Goal: Information Seeking & Learning: Learn about a topic

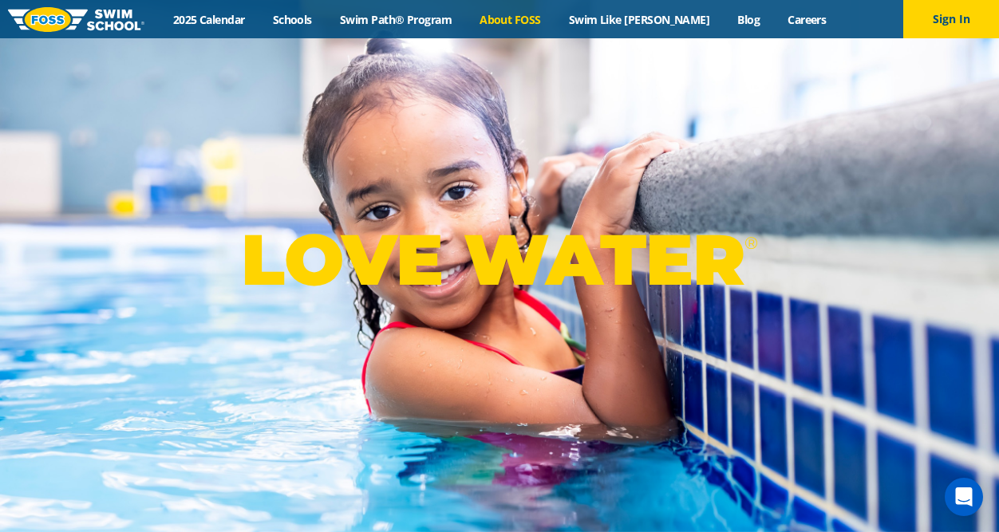
click at [543, 22] on link "About FOSS" at bounding box center [510, 19] width 89 height 15
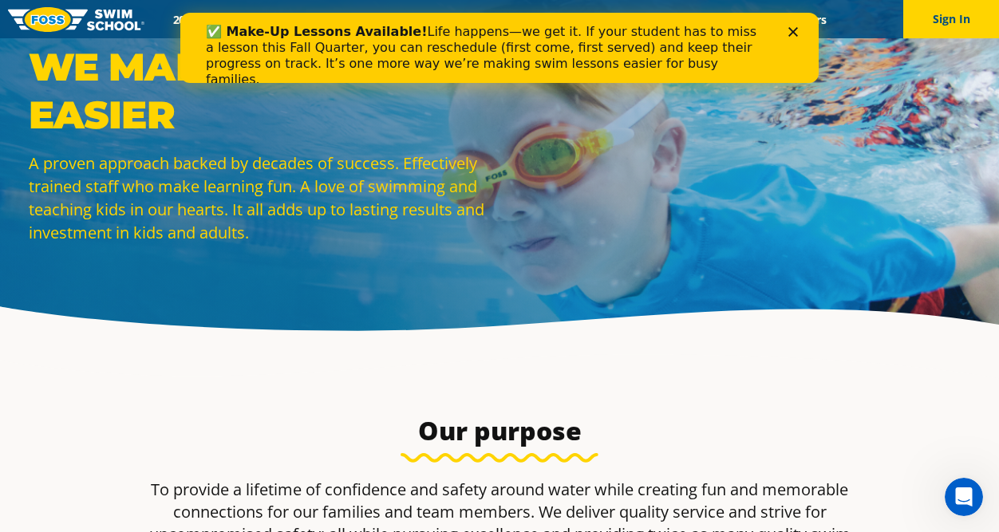
scroll to position [32, 0]
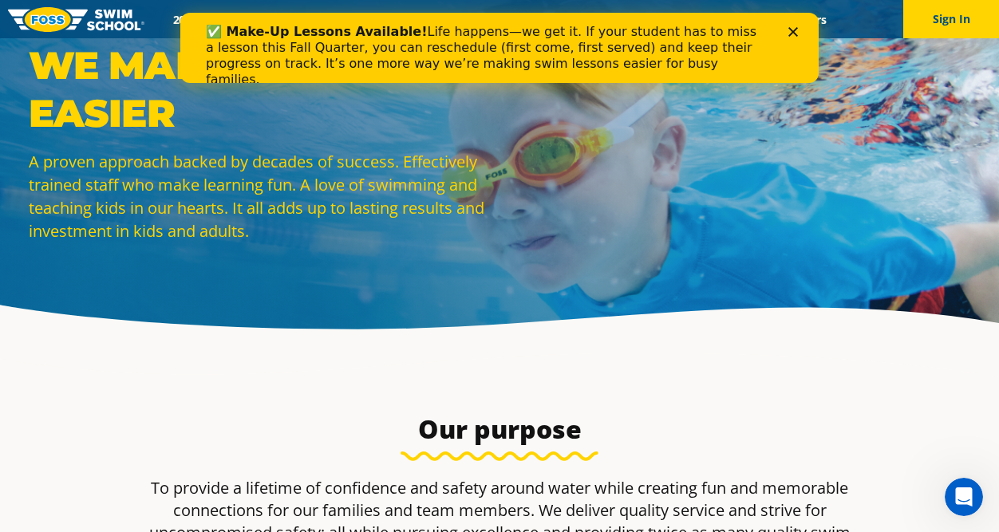
click at [791, 38] on div "✅ Make-Up Lessons Available! Life happens—we get it. If your student has to mis…" at bounding box center [499, 55] width 587 height 73
click at [795, 27] on icon "Close" at bounding box center [793, 32] width 10 height 10
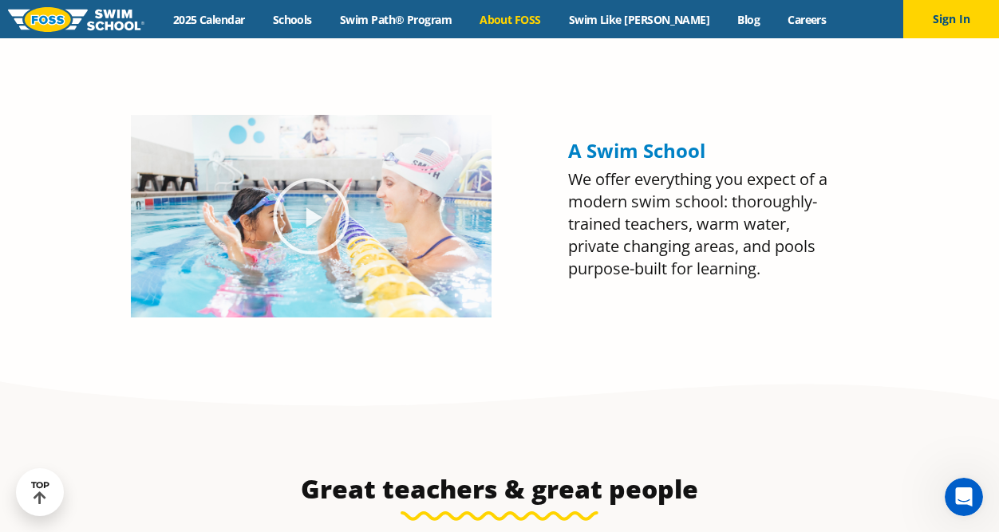
scroll to position [1670, 0]
click at [321, 222] on icon "Play Video about Olympian Regan Smith, FOSS" at bounding box center [311, 216] width 80 height 80
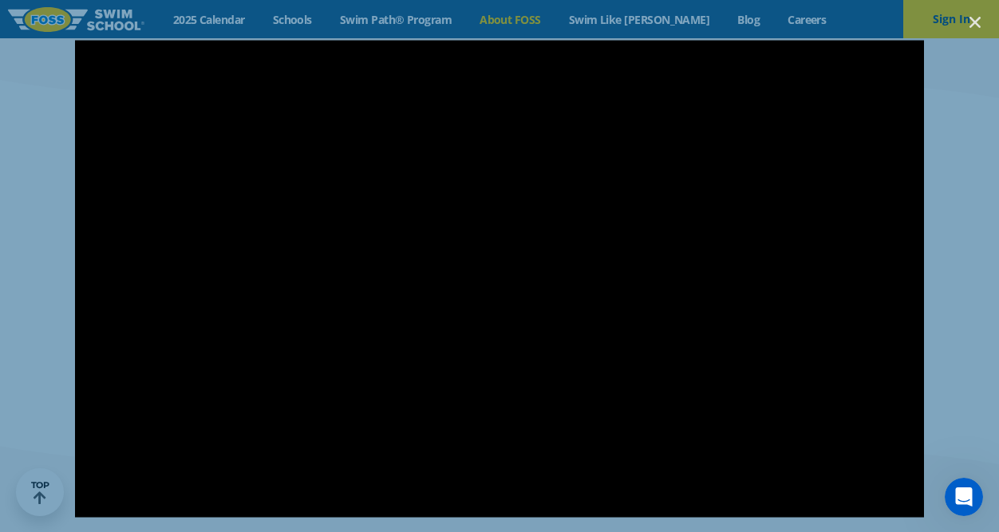
scroll to position [1602, 0]
click at [974, 26] on icon "Close (Esc)" at bounding box center [975, 22] width 16 height 16
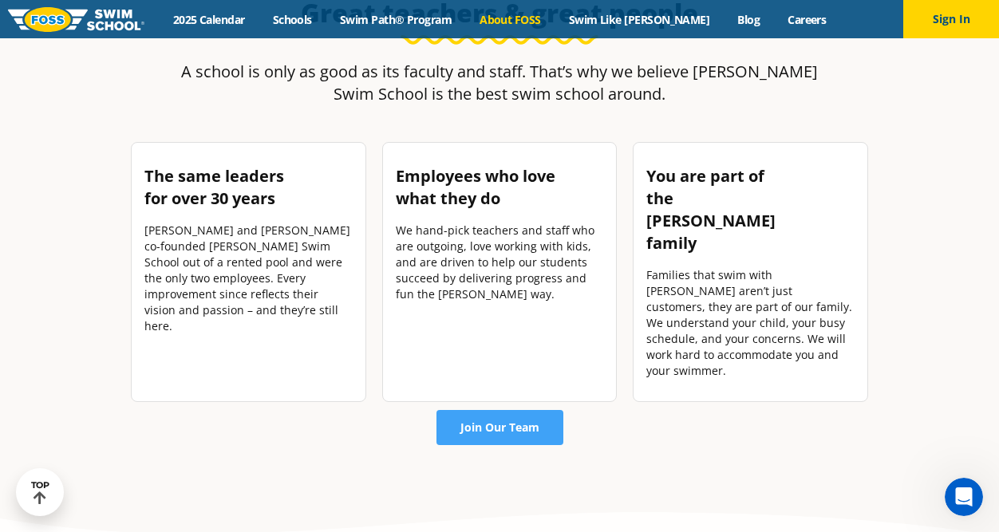
scroll to position [2146, 0]
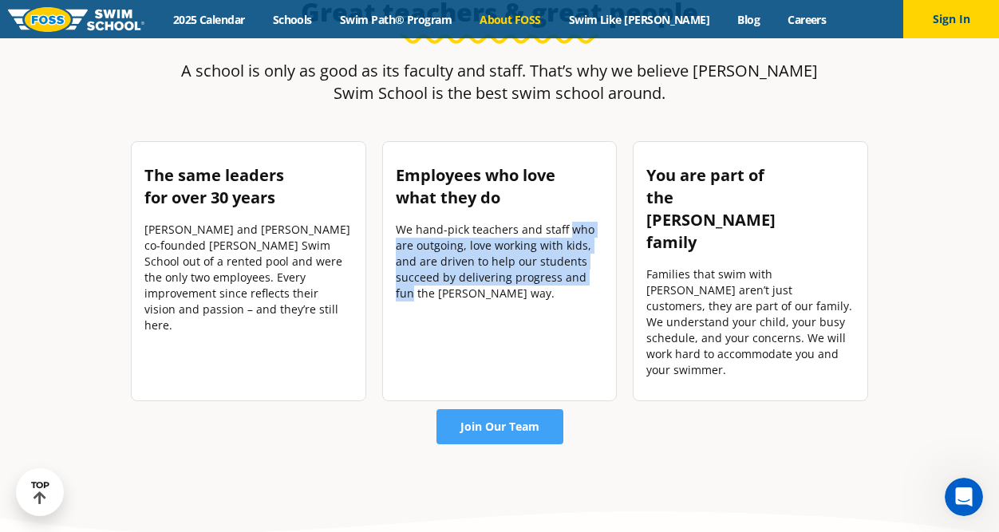
drag, startPoint x: 566, startPoint y: 230, endPoint x: 605, endPoint y: 272, distance: 57.6
click at [605, 272] on div "Employees who love what they do We hand-pick teachers and staff who are outgoin…" at bounding box center [499, 271] width 235 height 260
click at [475, 247] on p "We hand-pick teachers and staff who are outgoing, love working with kids, and a…" at bounding box center [500, 262] width 208 height 80
drag, startPoint x: 415, startPoint y: 247, endPoint x: 521, endPoint y: 304, distance: 120.7
click at [521, 304] on div "We hand-pick teachers and staff who are outgoing, love working with kids, and a…" at bounding box center [500, 268] width 208 height 93
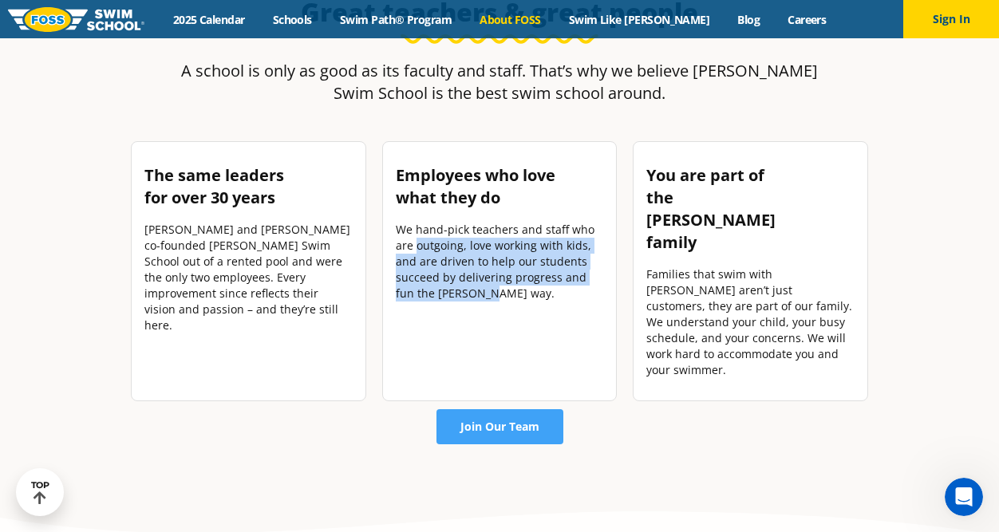
copy p "outgoing, love working with kids, and are driven to help our students succeed b…"
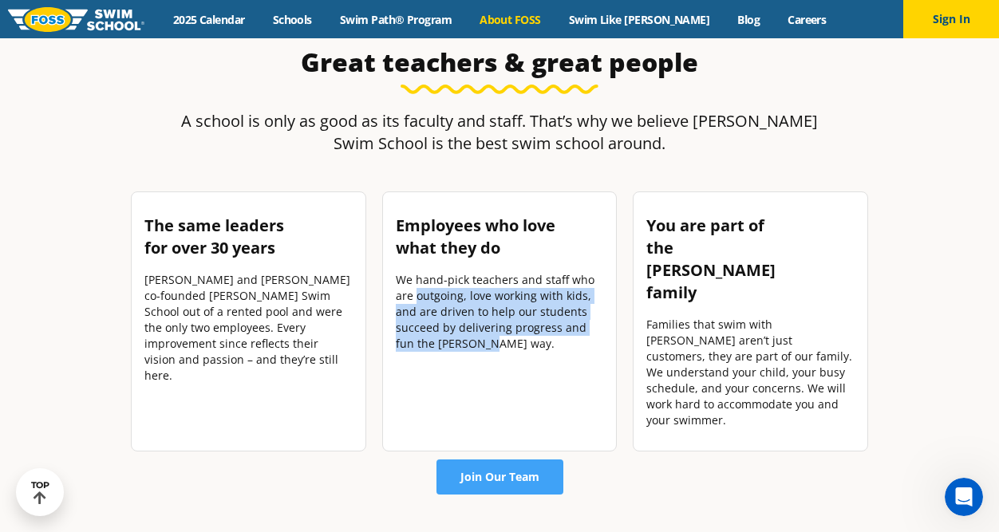
scroll to position [2107, 0]
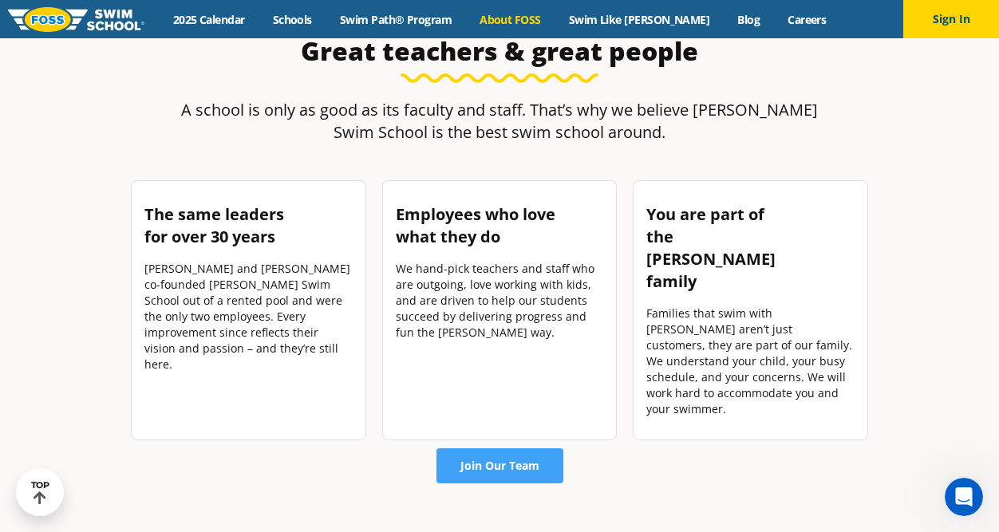
click at [549, 291] on p "We hand-pick teachers and staff who are outgoing, love working with kids, and a…" at bounding box center [500, 301] width 208 height 80
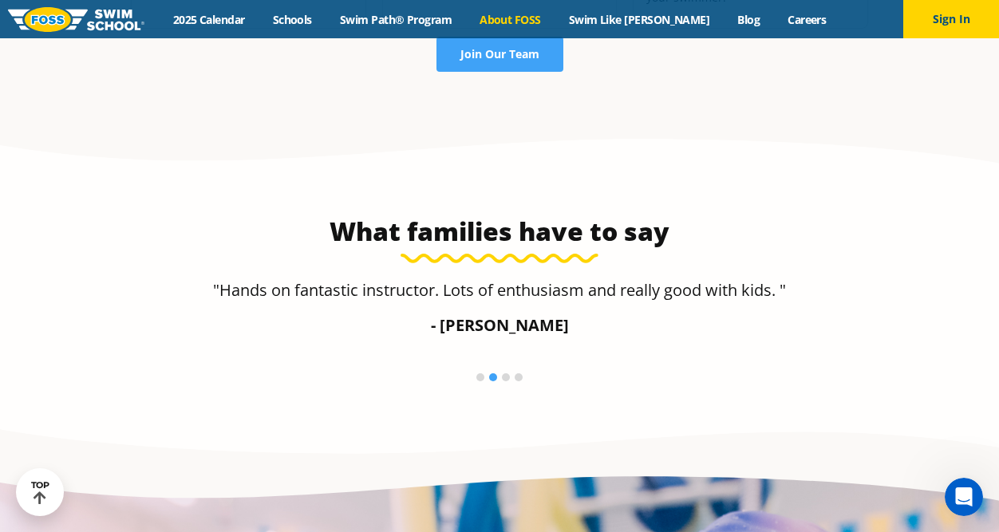
scroll to position [2491, 0]
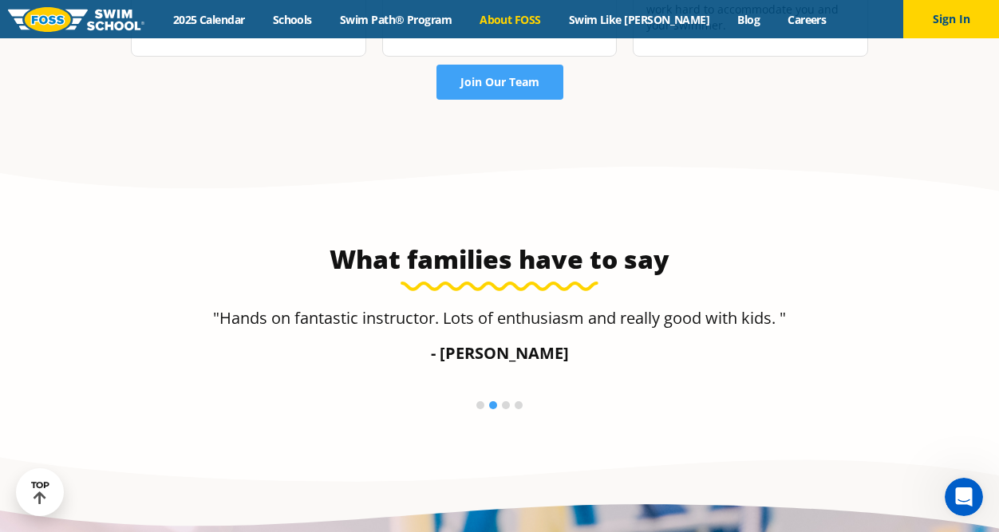
click at [504, 401] on li at bounding box center [506, 405] width 8 height 8
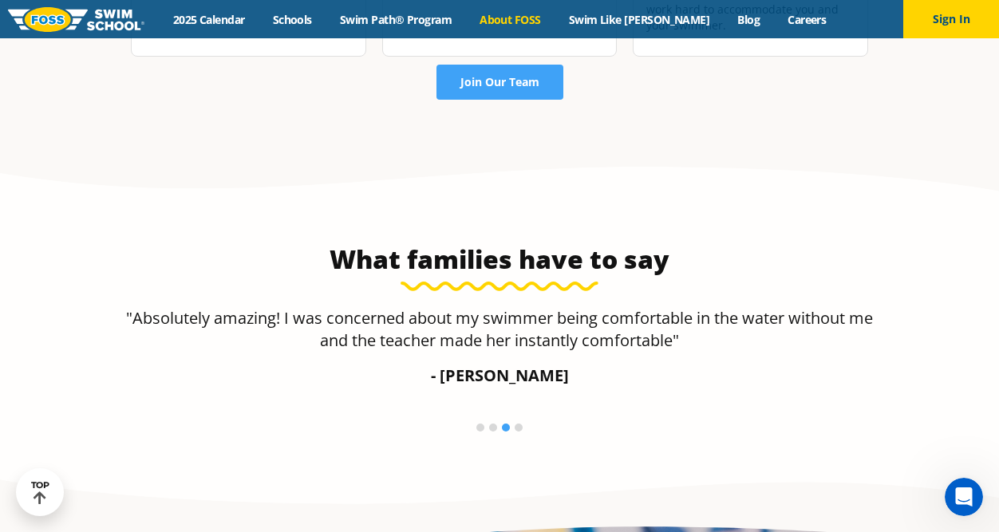
click at [522, 424] on li at bounding box center [519, 428] width 8 height 8
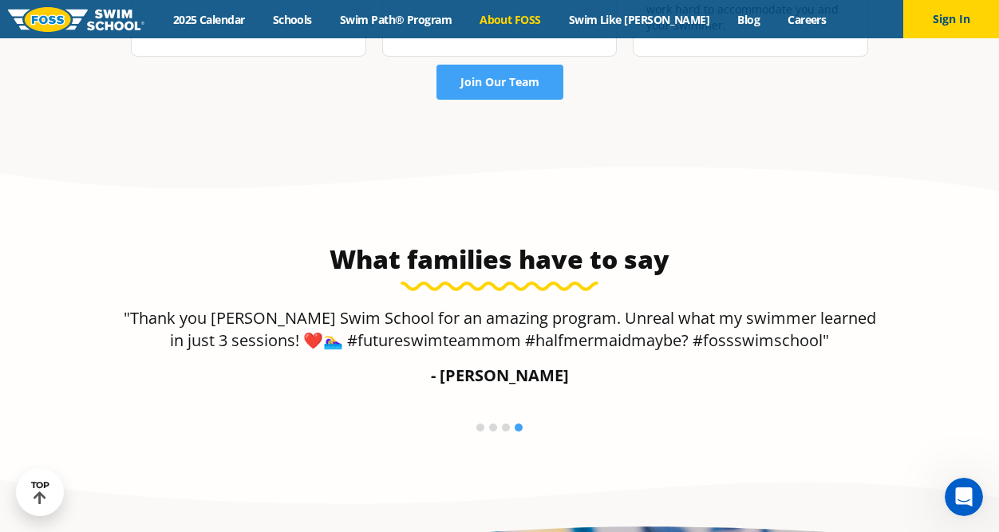
click at [481, 424] on li at bounding box center [480, 428] width 8 height 8
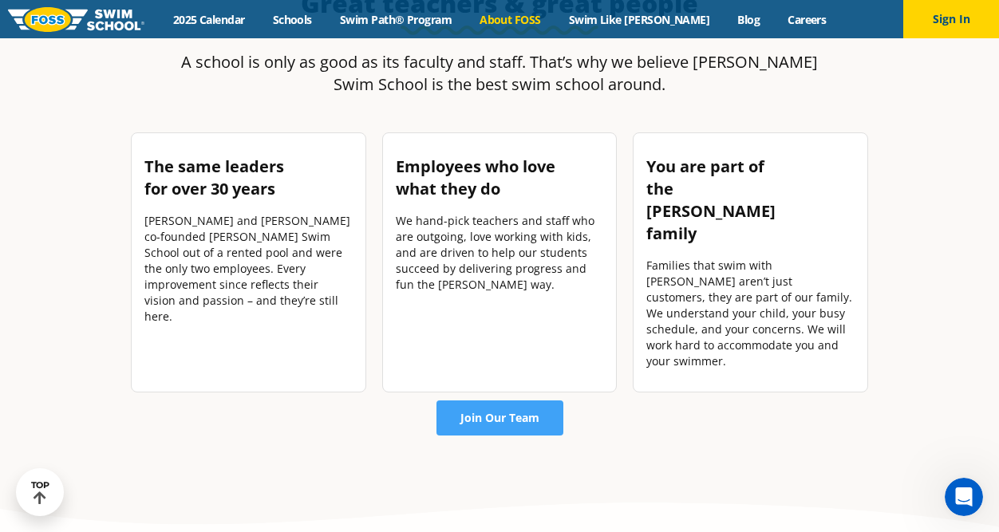
scroll to position [2157, 0]
